Goal: Task Accomplishment & Management: Use online tool/utility

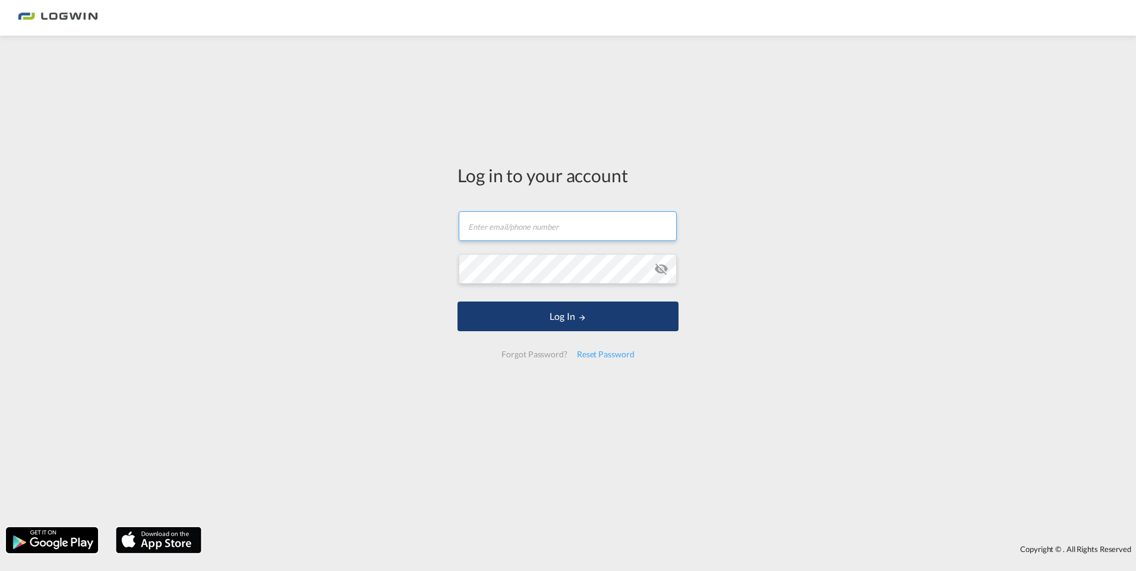
type input "[PERSON_NAME][EMAIL_ADDRESS][PERSON_NAME][DOMAIN_NAME]"
click at [562, 318] on button "Log In" at bounding box center [567, 317] width 221 height 30
